Goal: Task Accomplishment & Management: Use online tool/utility

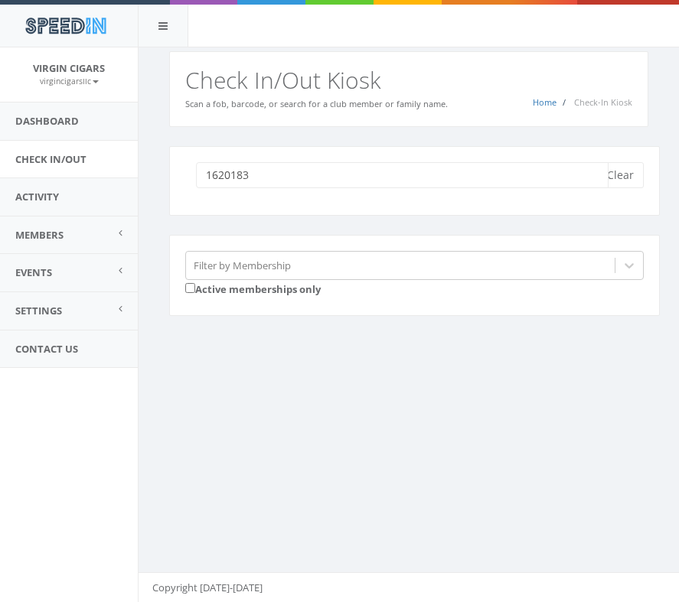
type input "16201835"
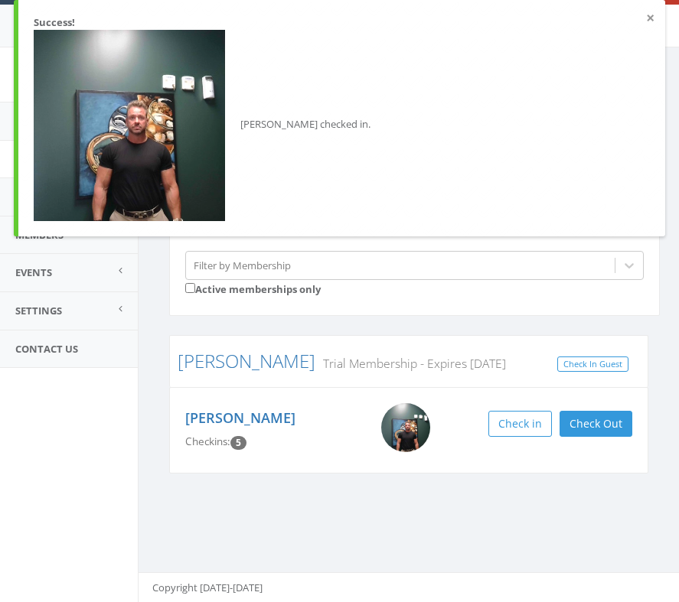
click at [654, 17] on button "×" at bounding box center [650, 18] width 8 height 15
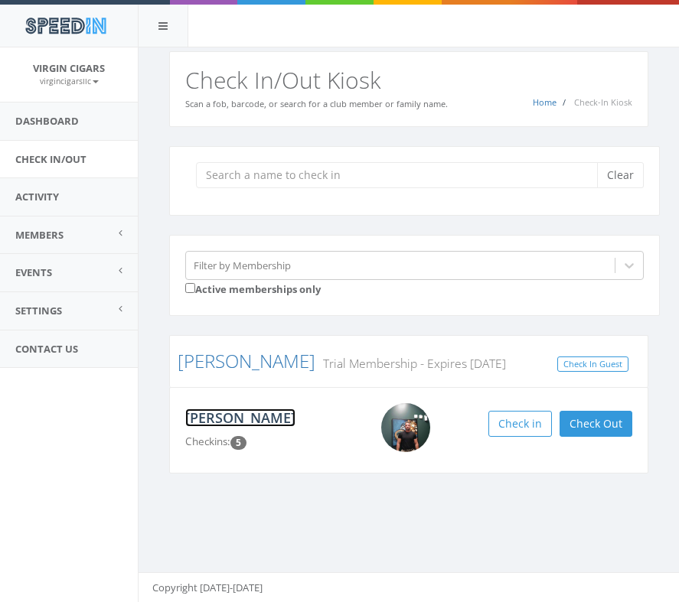
click at [222, 423] on link "[PERSON_NAME]" at bounding box center [240, 418] width 110 height 18
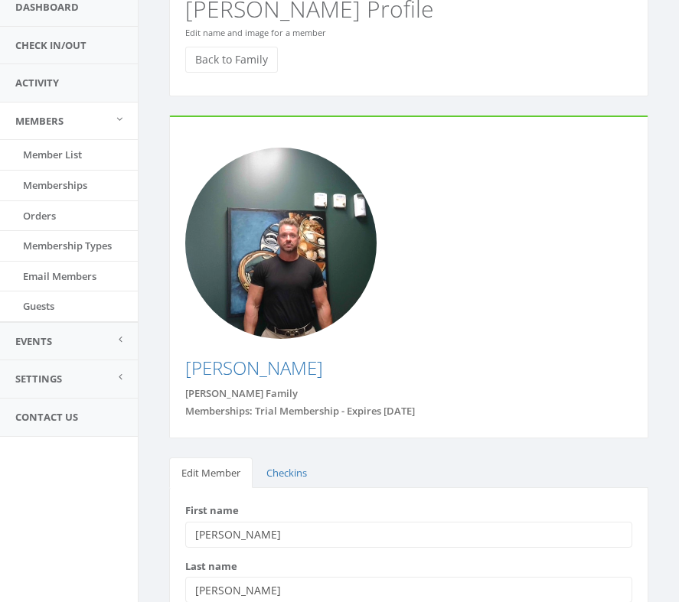
scroll to position [151, 0]
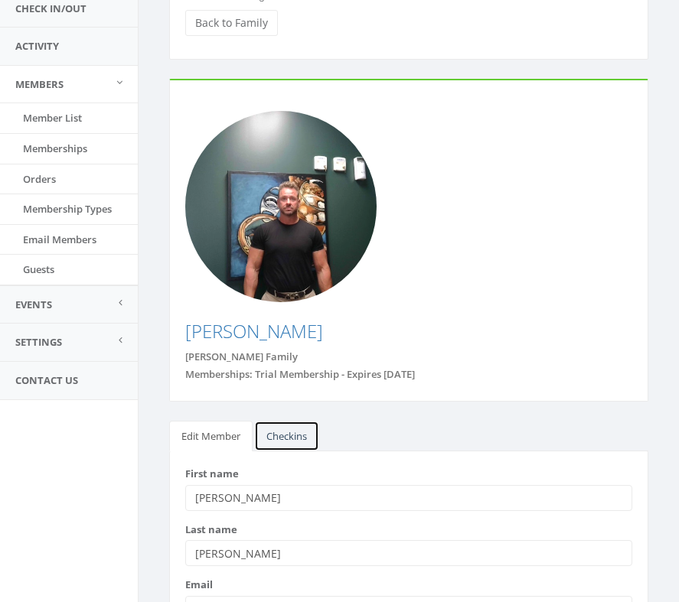
click at [301, 421] on link "Checkins" at bounding box center [286, 436] width 65 height 31
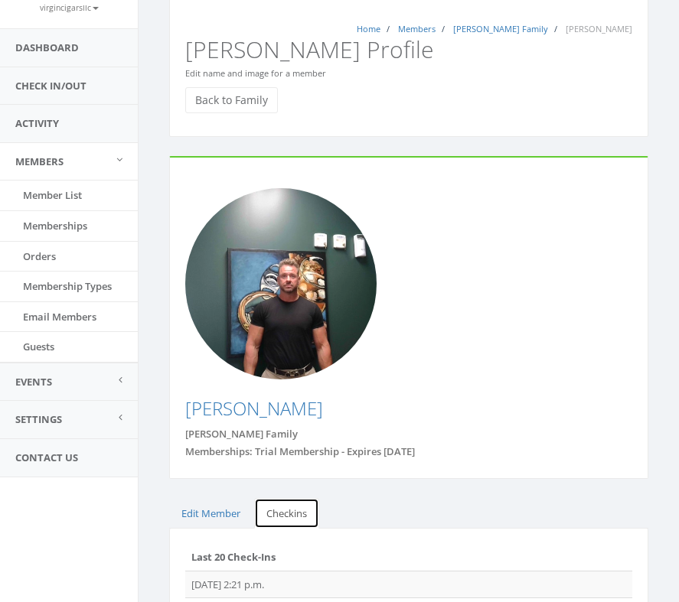
scroll to position [0, 0]
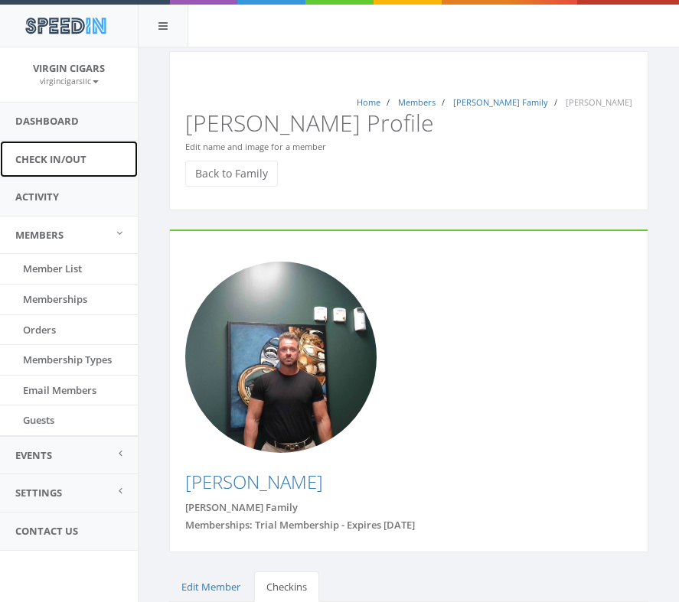
click at [49, 162] on link "Check In/Out" at bounding box center [69, 160] width 138 height 38
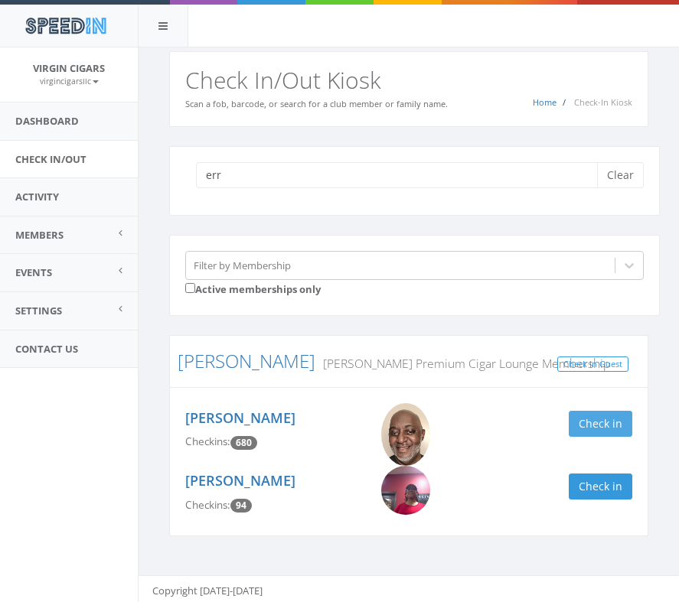
type input "err"
click at [589, 426] on button "Check in" at bounding box center [601, 424] width 64 height 26
